Goal: Transaction & Acquisition: Download file/media

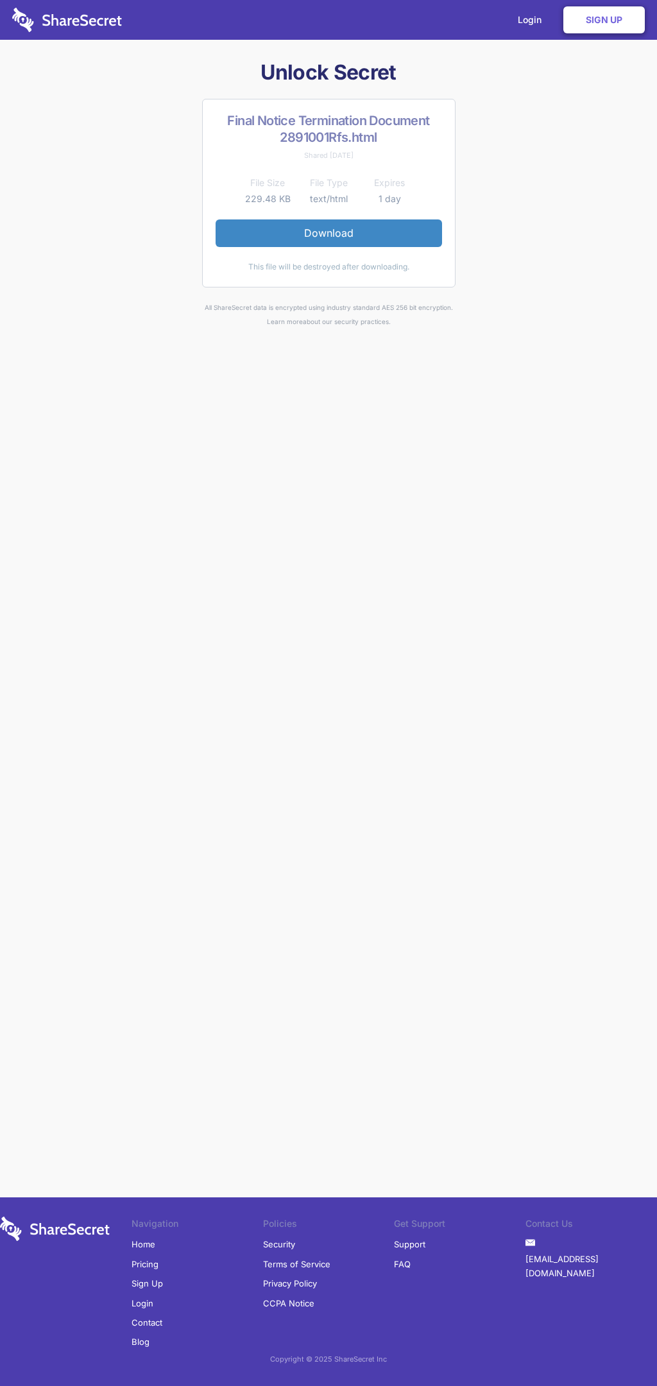
click at [328, 233] on link "Download" at bounding box center [329, 232] width 226 height 27
